Goal: Understand process/instructions: Learn how to perform a task or action

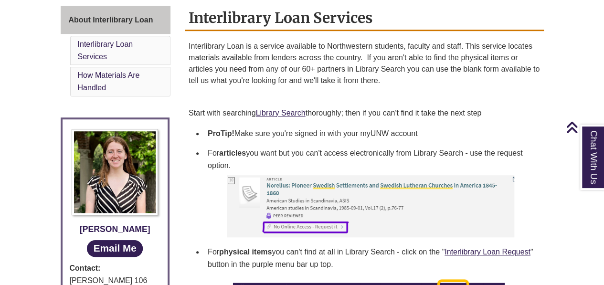
scroll to position [276, 0]
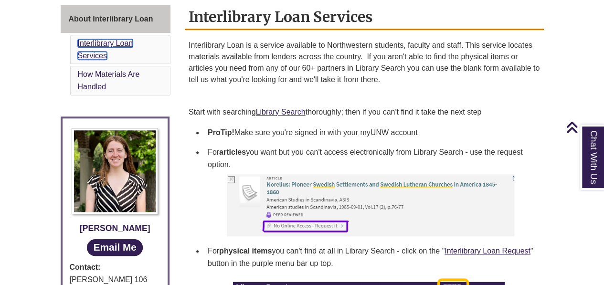
click at [99, 54] on link "Interlibrary Loan Services" at bounding box center [105, 49] width 55 height 21
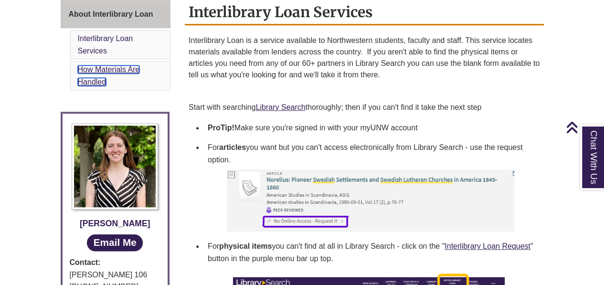
click at [108, 66] on link "How Materials Are Handled" at bounding box center [109, 75] width 62 height 21
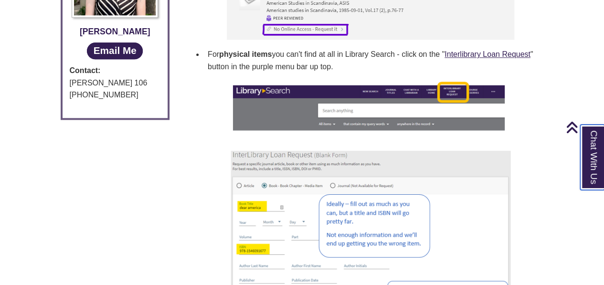
scroll to position [475, 0]
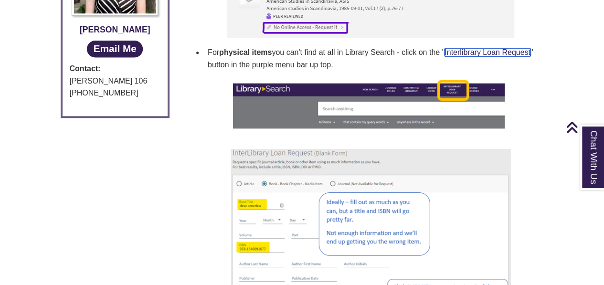
click at [496, 53] on link "Interlibrary Loan Request" at bounding box center [488, 52] width 86 height 8
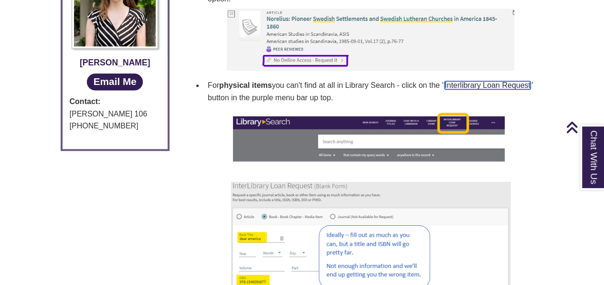
scroll to position [438, 0]
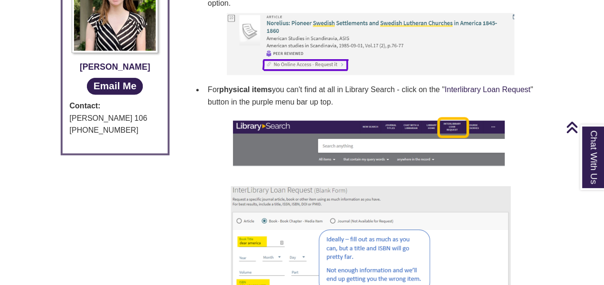
scroll to position [281, 0]
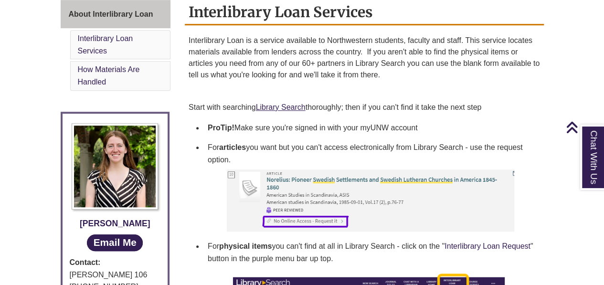
scroll to position [276, 0]
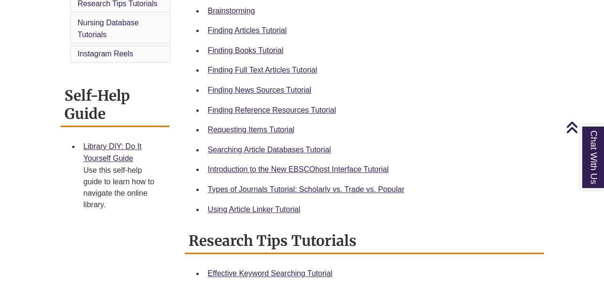
scroll to position [323, 0]
click at [231, 211] on link "Using Article Linker Tutorial" at bounding box center [254, 209] width 93 height 8
